Goal: Task Accomplishment & Management: Complete application form

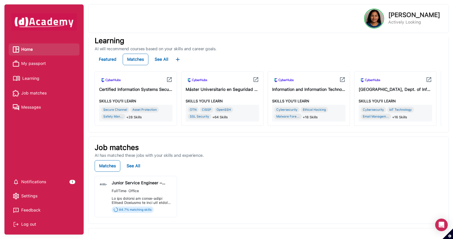
scroll to position [6, 0]
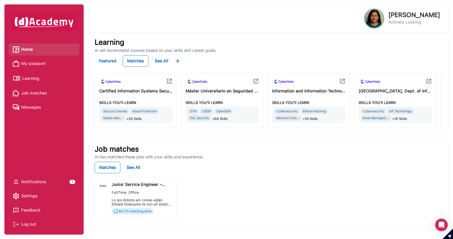
click at [26, 224] on div "Log out" at bounding box center [44, 225] width 62 height 8
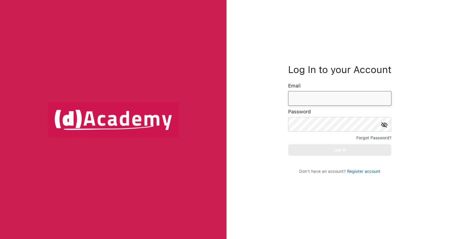
click at [304, 99] on input "email" at bounding box center [339, 98] width 103 height 15
paste input "**********"
type input "**********"
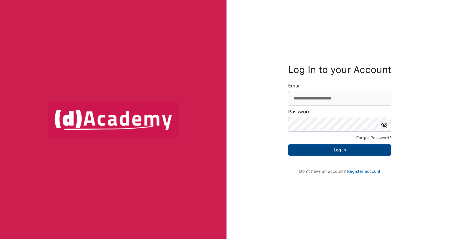
click at [337, 148] on button "Log In" at bounding box center [339, 151] width 103 height 12
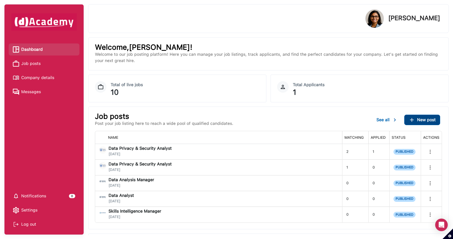
click at [426, 121] on span "New post" at bounding box center [426, 119] width 19 height 5
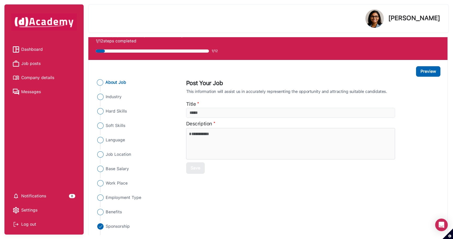
scroll to position [17, 0]
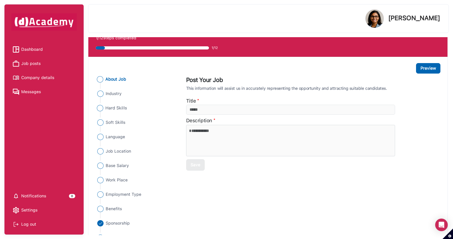
click at [119, 109] on span "Hard Skills" at bounding box center [116, 108] width 22 height 6
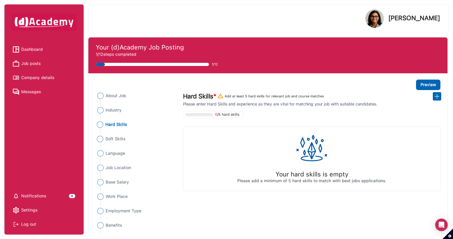
scroll to position [28, 0]
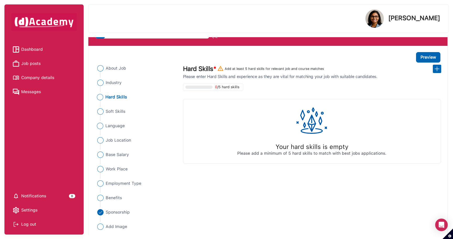
click at [120, 124] on span "Language" at bounding box center [115, 126] width 20 height 6
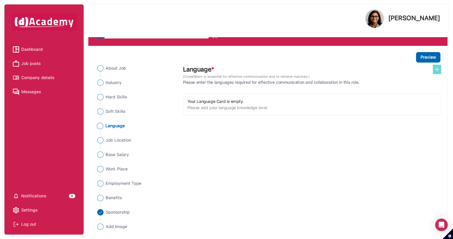
click at [438, 69] on img at bounding box center [437, 69] width 6 height 6
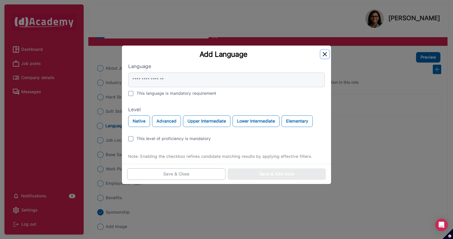
click at [327, 53] on button "Close" at bounding box center [325, 54] width 8 height 8
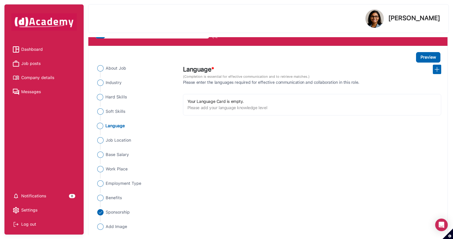
click at [118, 97] on span "Hard Skills" at bounding box center [116, 97] width 22 height 6
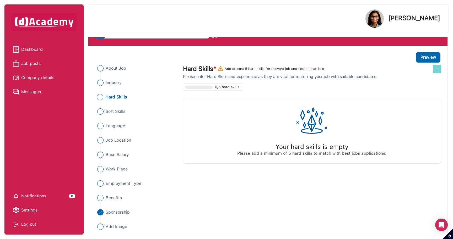
click at [438, 69] on img at bounding box center [437, 69] width 6 height 6
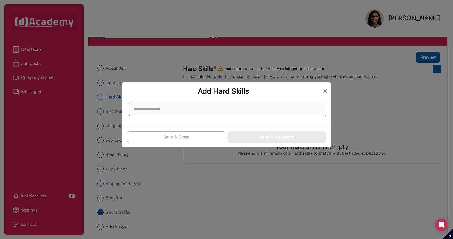
click at [173, 103] on input at bounding box center [227, 109] width 197 height 15
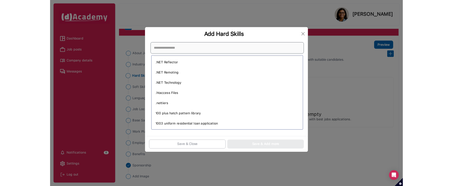
scroll to position [50, 0]
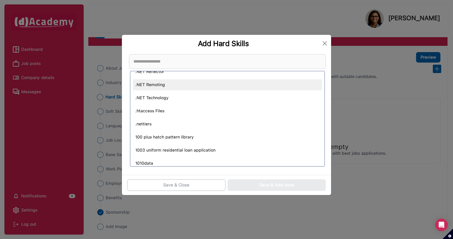
click at [152, 86] on div ".NET Remoting" at bounding box center [227, 84] width 189 height 11
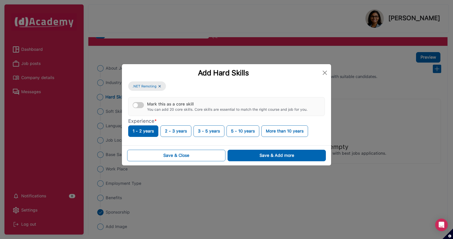
click at [189, 26] on div "Add Hard Skills .NET Remoting Mark this as a core skill You can add 20 core ski…" at bounding box center [226, 119] width 453 height 239
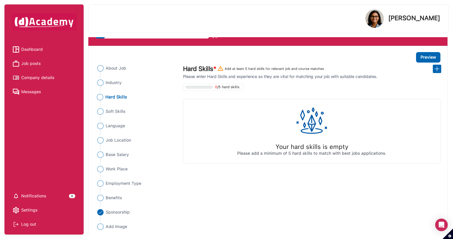
click at [119, 97] on span "Hard Skills" at bounding box center [116, 97] width 22 height 6
click at [113, 125] on span "Language" at bounding box center [115, 126] width 20 height 6
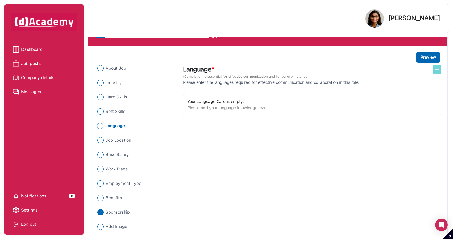
click at [438, 70] on img at bounding box center [437, 69] width 6 height 6
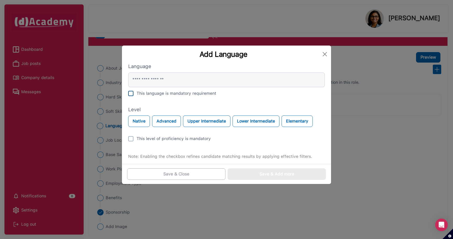
click at [165, 94] on div "This language is mandatory requirement" at bounding box center [177, 93] width 80 height 6
click at [162, 92] on div "This language is mandatory requirement" at bounding box center [177, 93] width 80 height 6
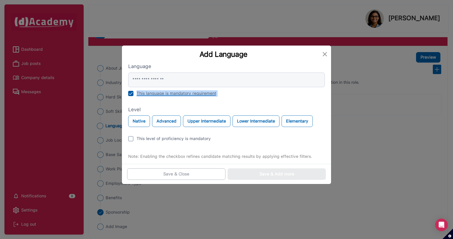
copy div "This language is mandatory requirement"
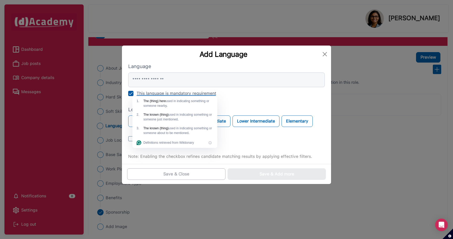
click at [270, 105] on div "Language This language is mandatory requirement Level Native Advanced Upper Int…" at bounding box center [226, 111] width 197 height 97
